Goal: Information Seeking & Learning: Learn about a topic

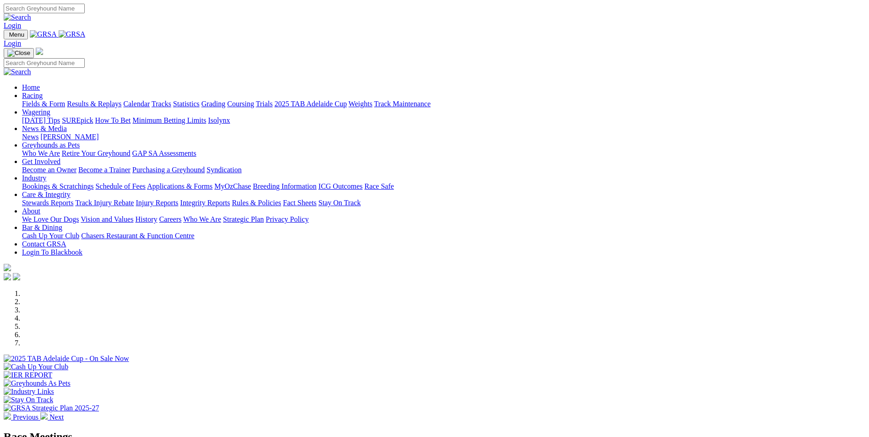
click at [121, 100] on link "Results & Replays" at bounding box center [94, 104] width 55 height 8
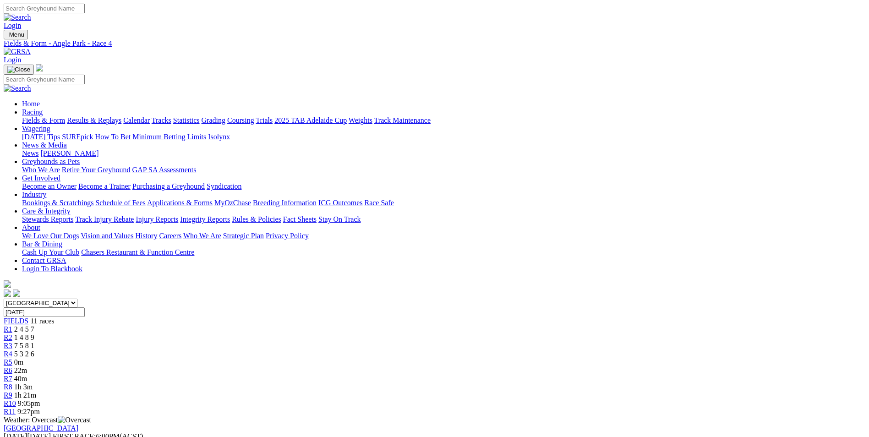
click at [405, 358] on div "R5 0m" at bounding box center [435, 362] width 862 height 8
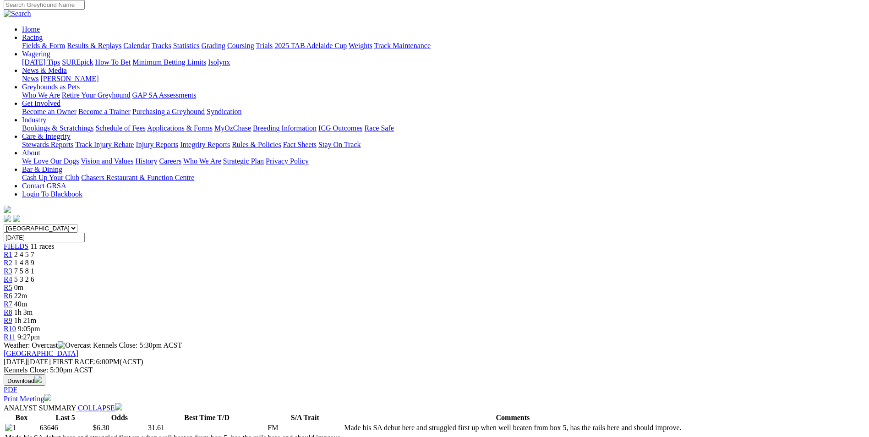
scroll to position [137, 0]
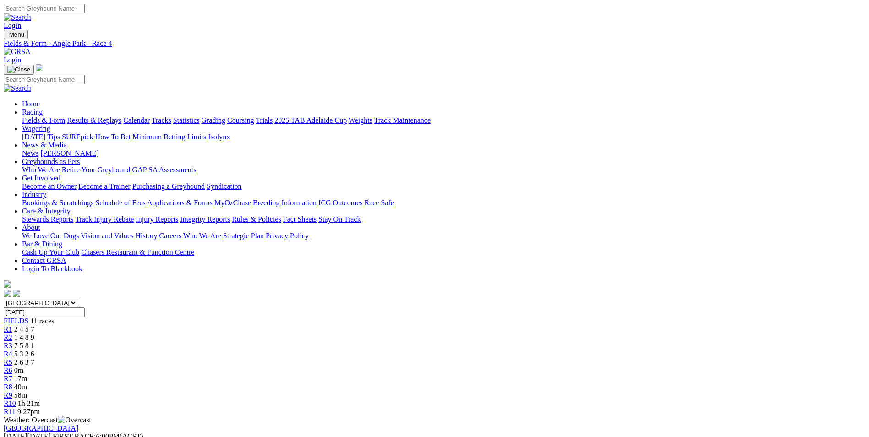
click at [428, 358] on div "R5 2 6 3 7" at bounding box center [435, 362] width 862 height 8
click at [26, 367] on span "-1m" at bounding box center [20, 371] width 12 height 8
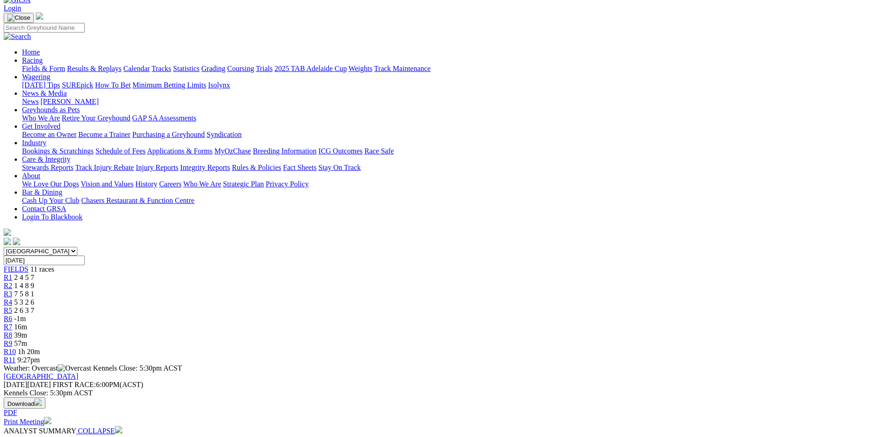
scroll to position [46, 0]
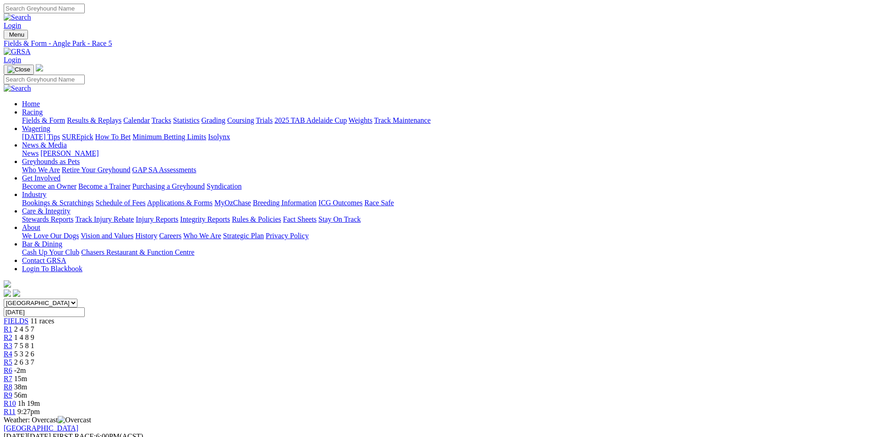
click at [26, 367] on span "-2m" at bounding box center [20, 371] width 12 height 8
click at [34, 325] on span "2 4 5 7" at bounding box center [24, 329] width 20 height 8
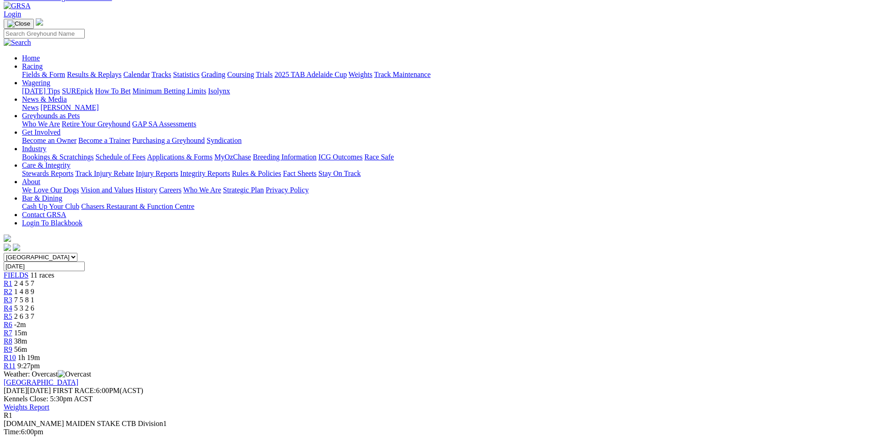
click at [285, 288] on div "R2 1 4 8 9" at bounding box center [435, 292] width 862 height 8
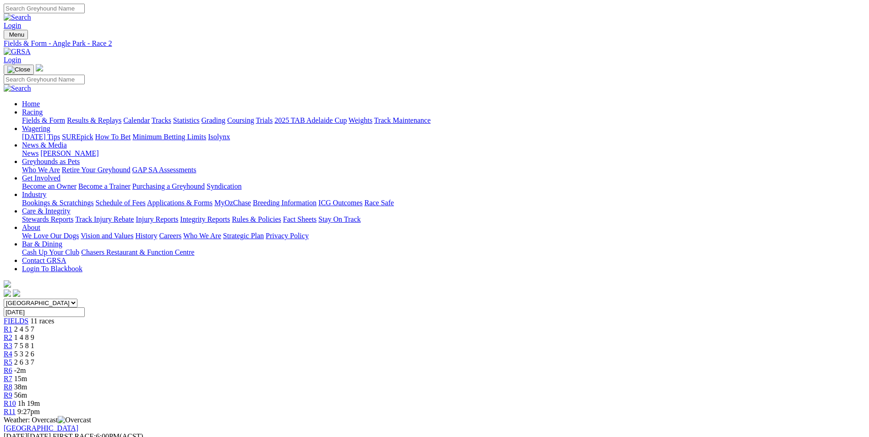
click at [34, 342] on span "7 5 8 1" at bounding box center [24, 346] width 20 height 8
click at [375, 350] on div "R4 5 3 2 6" at bounding box center [435, 354] width 862 height 8
click at [12, 367] on span "R6" at bounding box center [8, 371] width 9 height 8
click at [34, 358] on span "2 6 3 7" at bounding box center [24, 362] width 20 height 8
drag, startPoint x: 477, startPoint y: 142, endPoint x: 475, endPoint y: 148, distance: 6.8
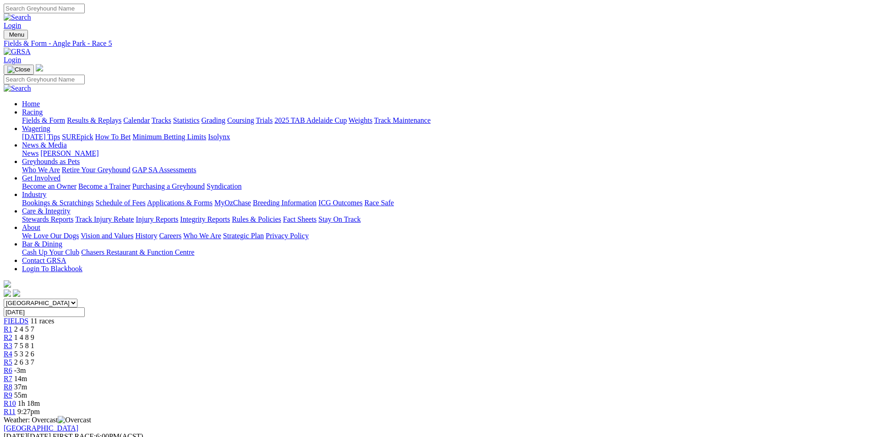
click at [475, 367] on div "R6 -3m" at bounding box center [435, 371] width 862 height 8
drag, startPoint x: 475, startPoint y: 148, endPoint x: 468, endPoint y: 139, distance: 11.8
click at [12, 367] on span "R6" at bounding box center [8, 371] width 9 height 8
click at [12, 358] on link "R5" at bounding box center [8, 362] width 9 height 8
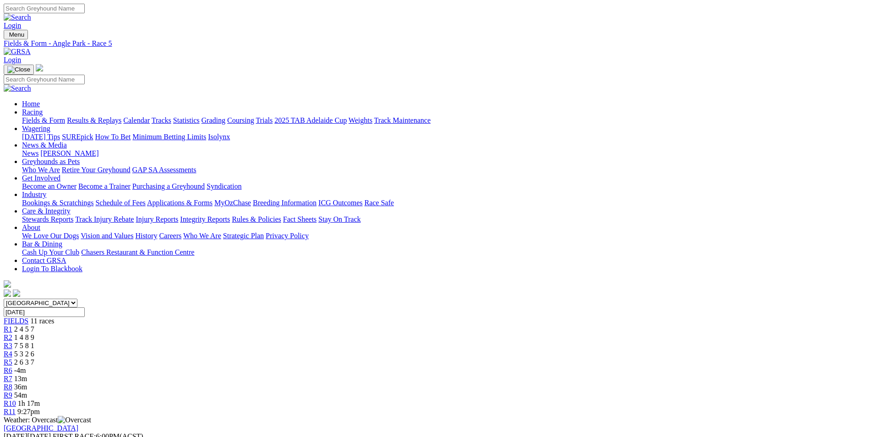
click at [460, 367] on div "R6 -4m" at bounding box center [435, 371] width 862 height 8
click at [34, 358] on span "2 6 3 7" at bounding box center [24, 362] width 20 height 8
click at [26, 367] on span "-6m" at bounding box center [20, 371] width 12 height 8
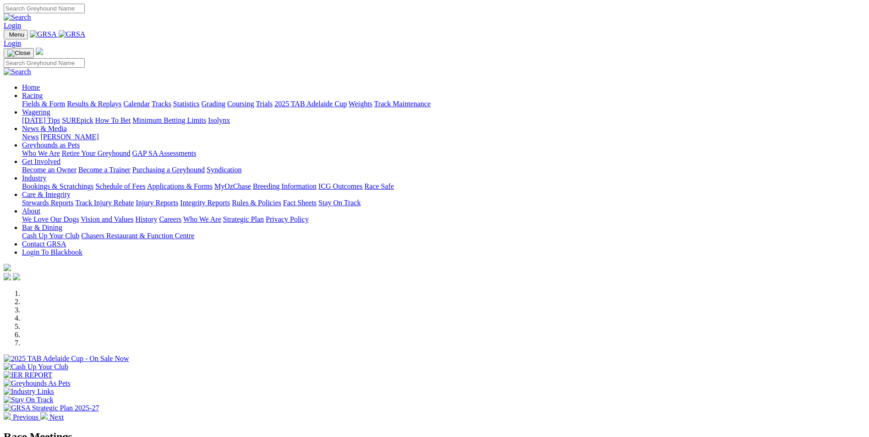
click at [121, 100] on link "Results & Replays" at bounding box center [94, 104] width 55 height 8
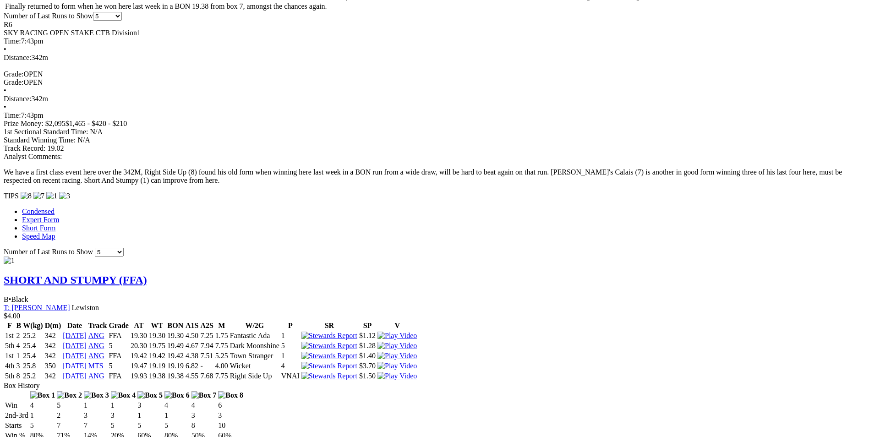
scroll to position [458, 0]
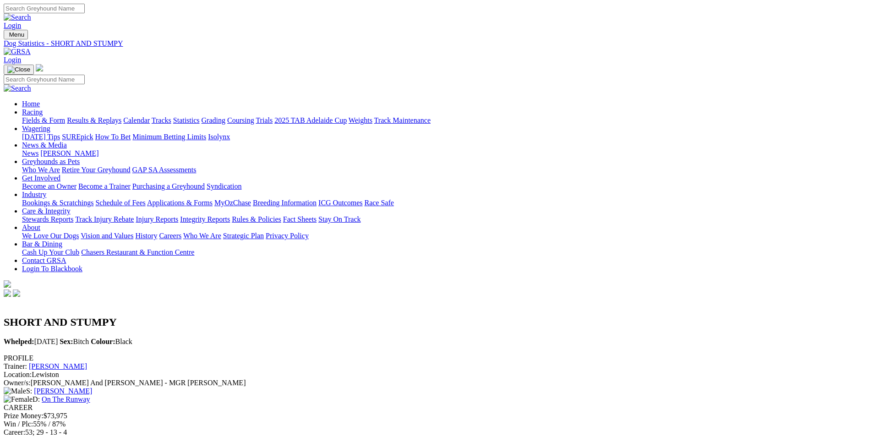
click at [65, 116] on link "Fields & Form" at bounding box center [43, 120] width 43 height 8
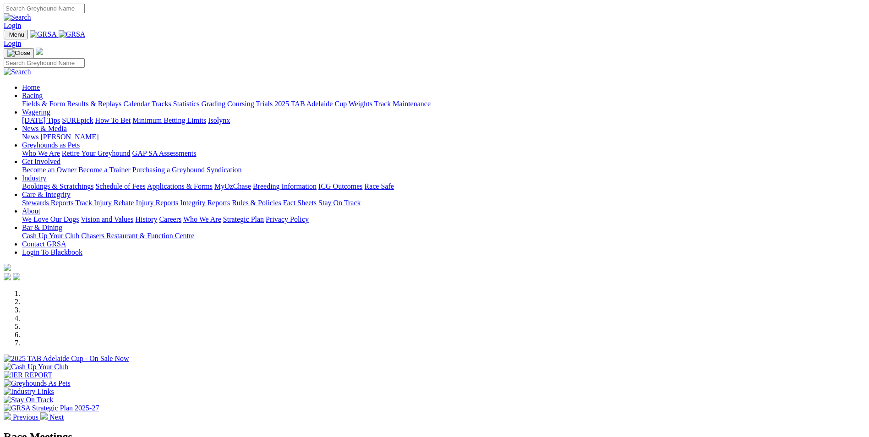
click at [121, 100] on link "Results & Replays" at bounding box center [94, 104] width 55 height 8
